Goal: Transaction & Acquisition: Book appointment/travel/reservation

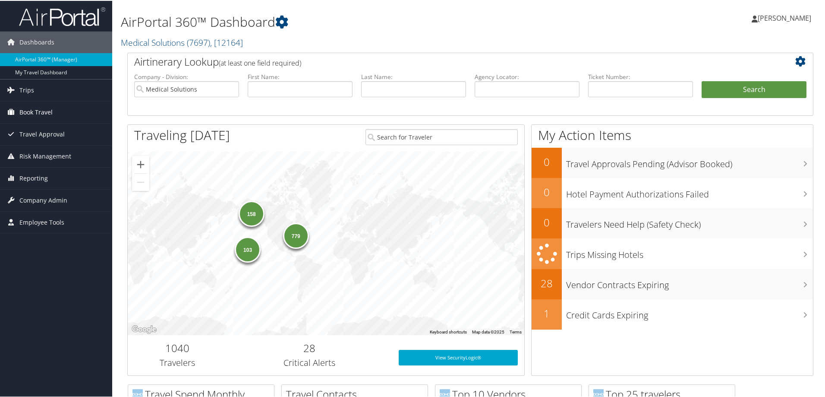
click at [34, 108] on span "Book Travel" at bounding box center [35, 112] width 33 height 22
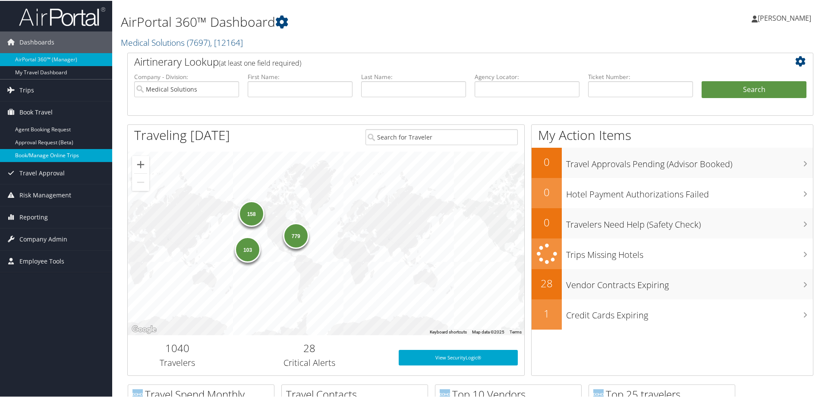
click at [57, 154] on link "Book/Manage Online Trips" at bounding box center [56, 154] width 112 height 13
